Goal: Check status: Check status

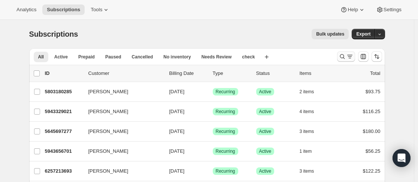
click at [341, 56] on icon "Search and filter results" at bounding box center [341, 56] width 7 height 7
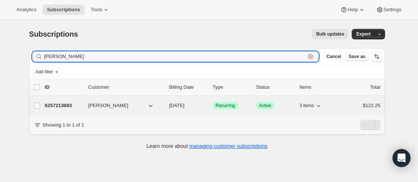
type input "[PERSON_NAME]"
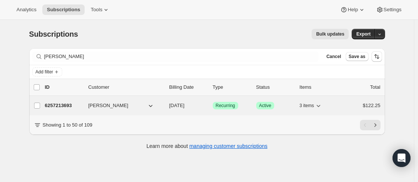
click at [84, 104] on div "6257213693 [PERSON_NAME] [DATE] Success Recurring Success Active 3 items $122.25" at bounding box center [212, 105] width 335 height 10
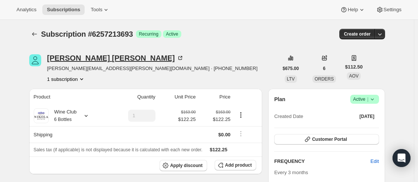
click at [92, 58] on div "[PERSON_NAME]" at bounding box center [115, 57] width 137 height 7
